Goal: Find specific page/section: Find specific page/section

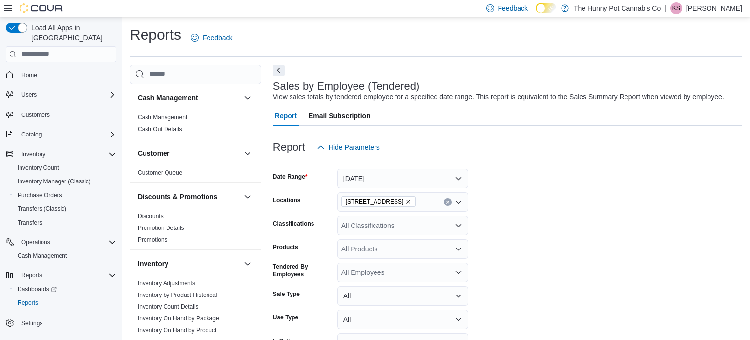
scroll to position [0, 213]
click at [58, 252] on span "Cash Management" at bounding box center [42, 256] width 49 height 8
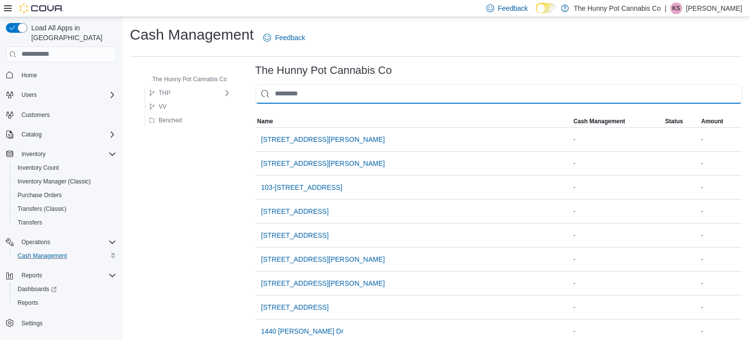
click at [320, 95] on input "This is a search bar. As you type, the results lower in the page will automatic…" at bounding box center [498, 94] width 487 height 20
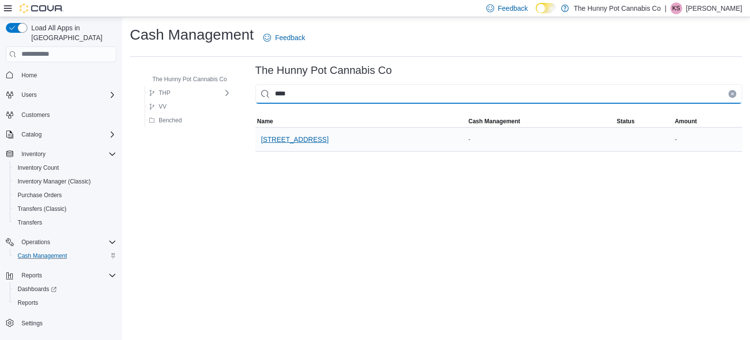
type input "****"
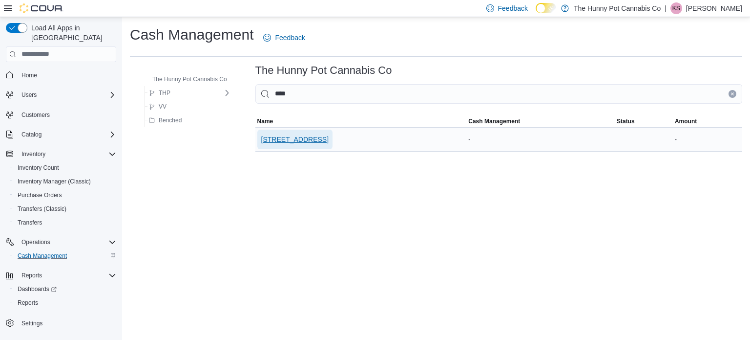
click at [307, 139] on span "[STREET_ADDRESS]" at bounding box center [294, 139] width 67 height 10
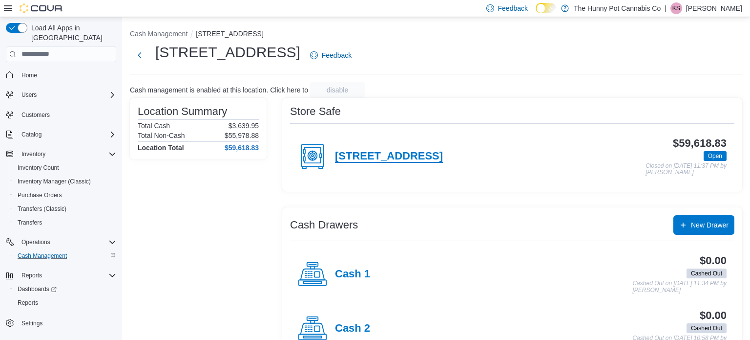
click at [344, 152] on h4 "[STREET_ADDRESS]" at bounding box center [389, 156] width 108 height 13
